Goal: Check status: Check status

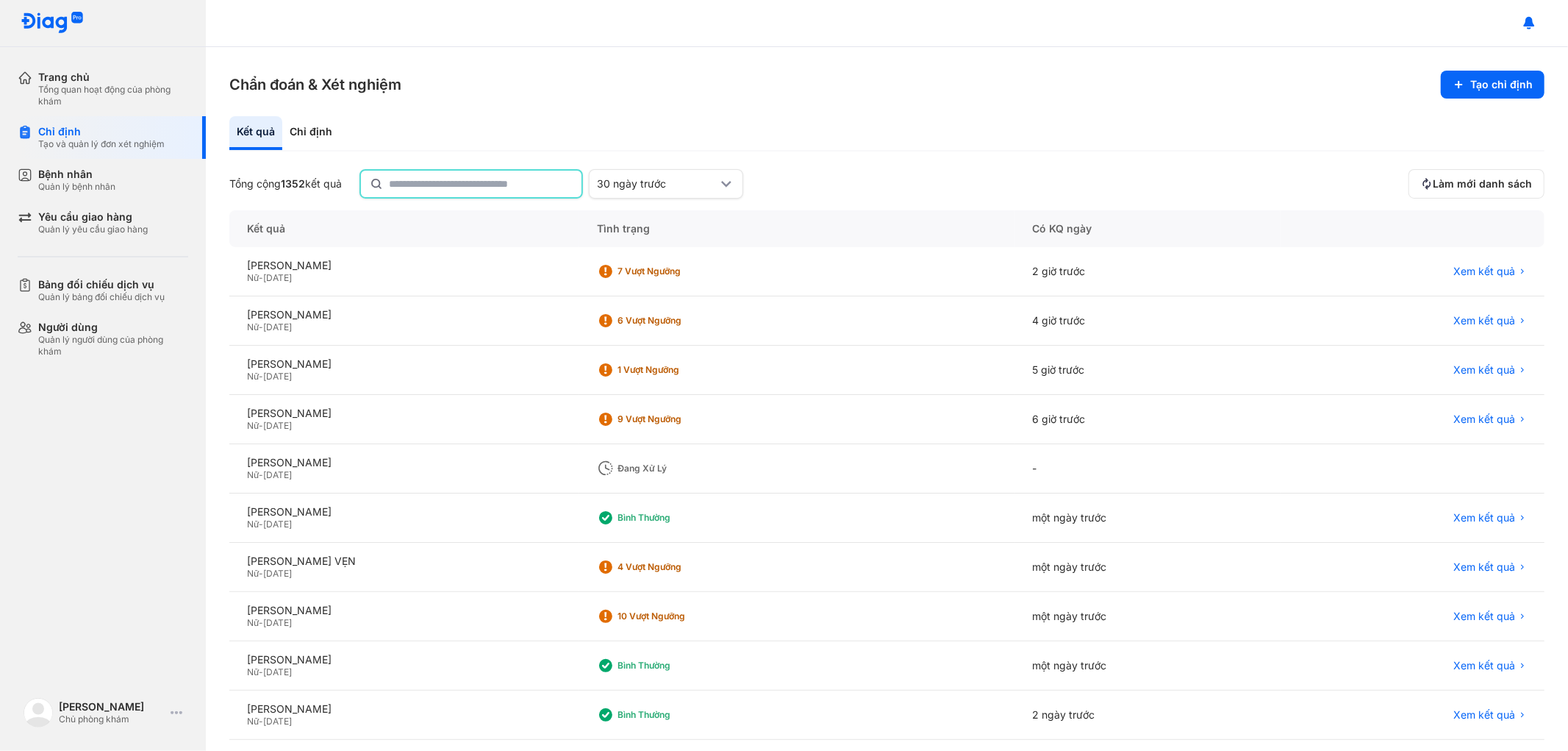
click at [530, 175] on input "text" at bounding box center [480, 183] width 184 height 27
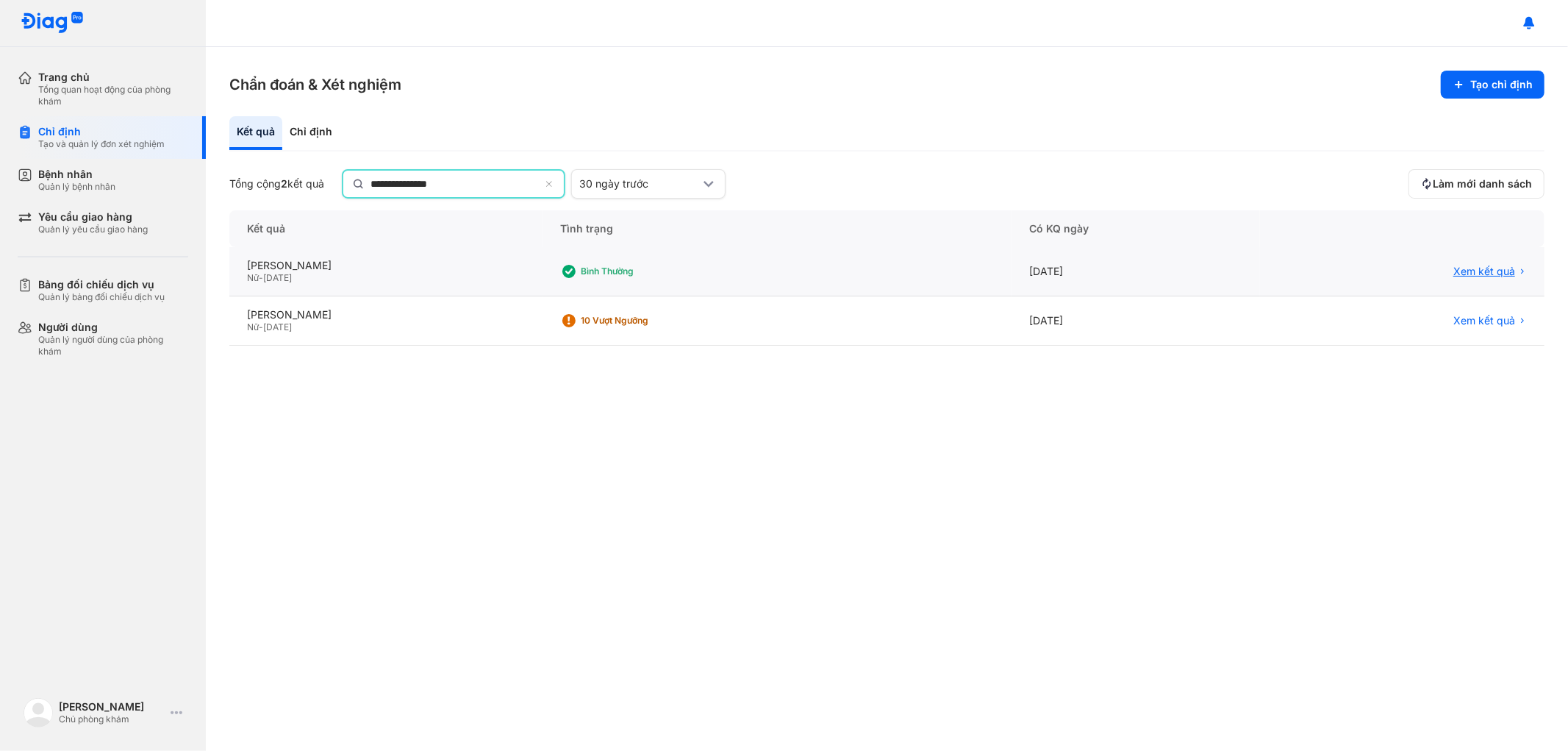
type input "**********"
click at [1488, 266] on span "Xem kết quả" at bounding box center [1484, 271] width 61 height 13
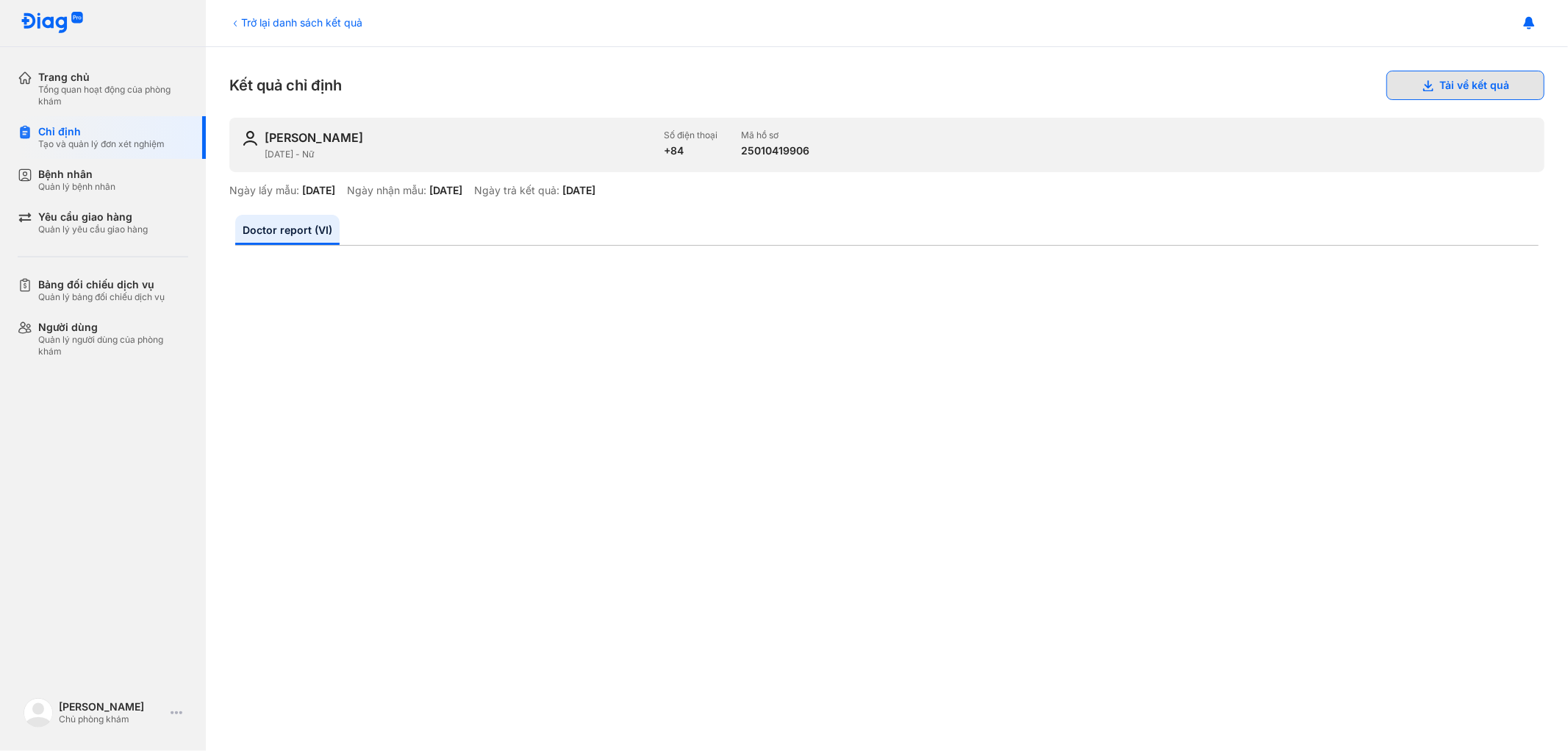
click at [1453, 76] on button "Tải về kết quả" at bounding box center [1465, 85] width 159 height 29
